Goal: Task Accomplishment & Management: Manage account settings

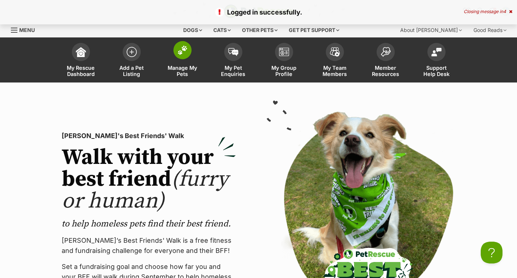
click at [177, 57] on span at bounding box center [182, 50] width 18 height 18
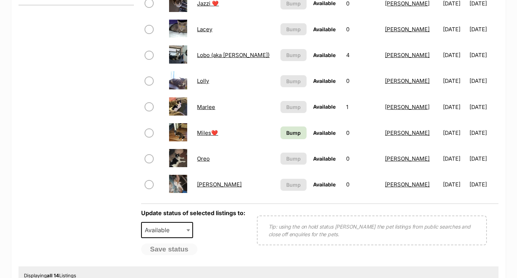
scroll to position [363, 0]
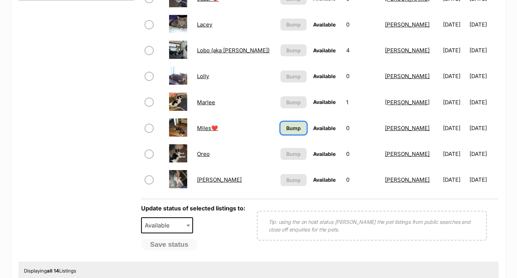
click at [293, 130] on span "Bump" at bounding box center [293, 128] width 15 height 8
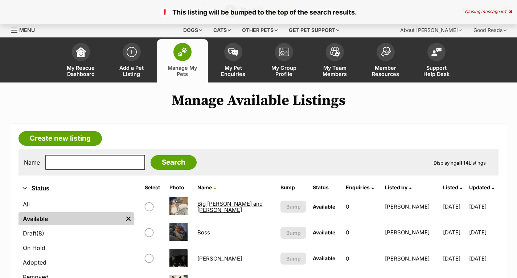
click at [9, 30] on div "Dogs Find a dog on PetRescue View all dogs Browse all of the doggos looking for…" at bounding box center [258, 30] width 517 height 15
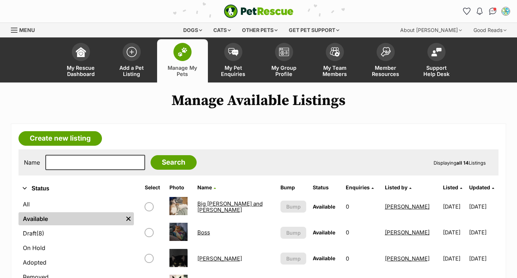
click at [11, 28] on div "Menu" at bounding box center [14, 30] width 7 height 6
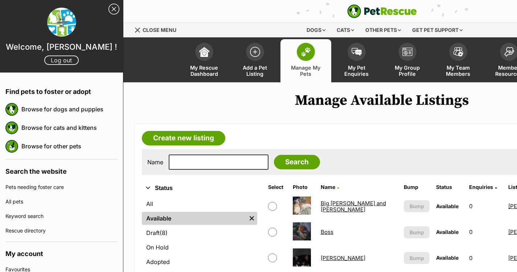
click at [53, 60] on link "Log out" at bounding box center [61, 60] width 34 height 9
